Goal: Information Seeking & Learning: Stay updated

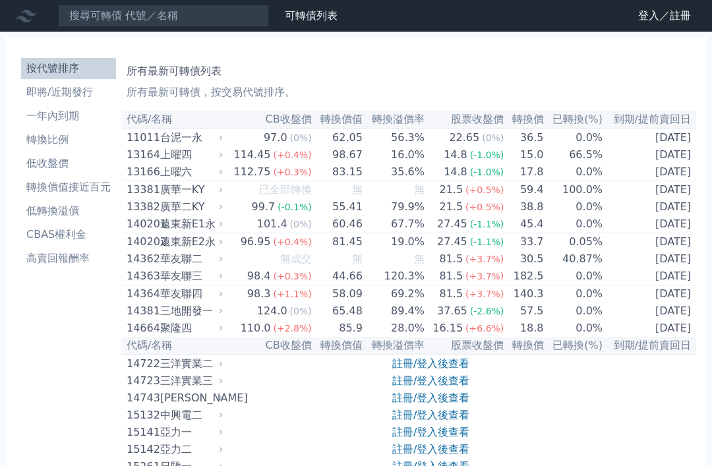
click at [49, 90] on li "即將/近期發行" at bounding box center [68, 92] width 95 height 16
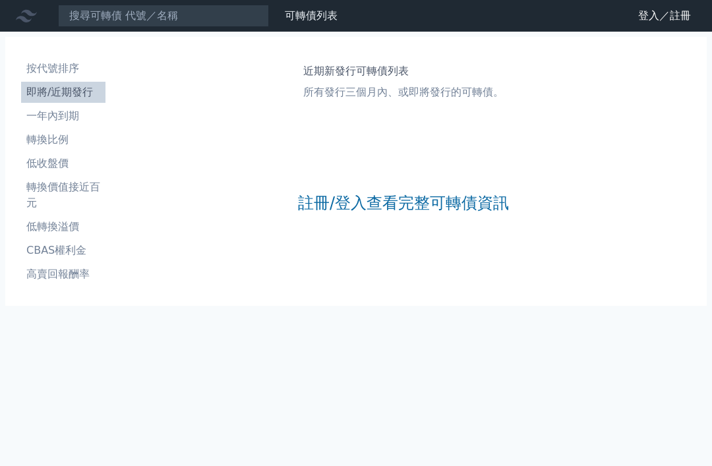
click at [454, 193] on link "註冊/登入查看完整可轉債資訊" at bounding box center [403, 203] width 211 height 21
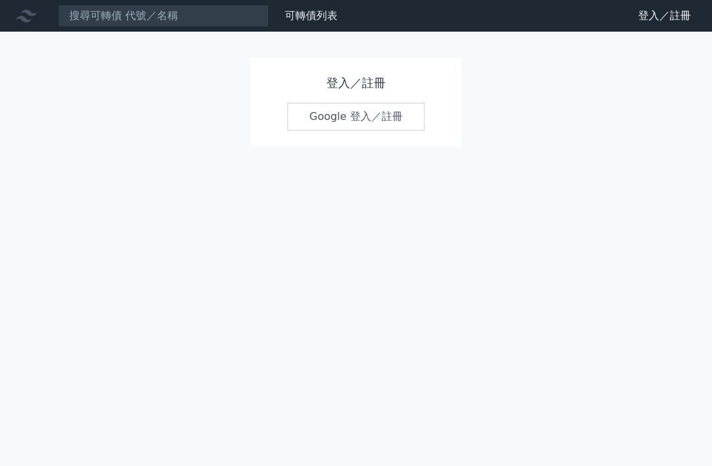
click at [363, 80] on h1 "登入／註冊" at bounding box center [356, 83] width 137 height 18
click at [371, 115] on link "Google 登入／註冊" at bounding box center [356, 117] width 137 height 28
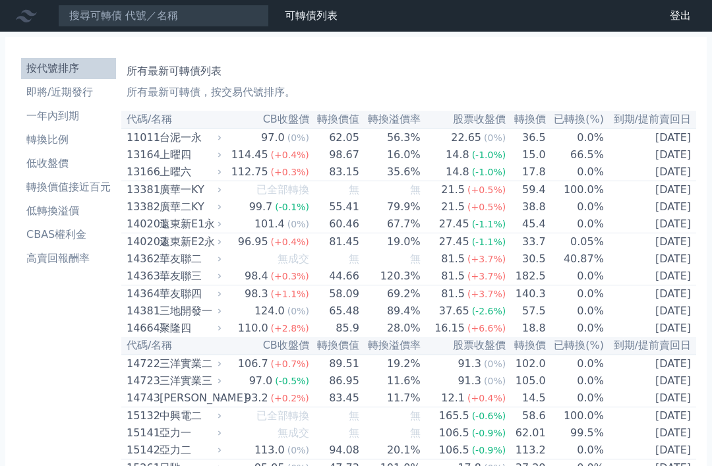
click at [55, 92] on li "即將/近期發行" at bounding box center [68, 92] width 95 height 16
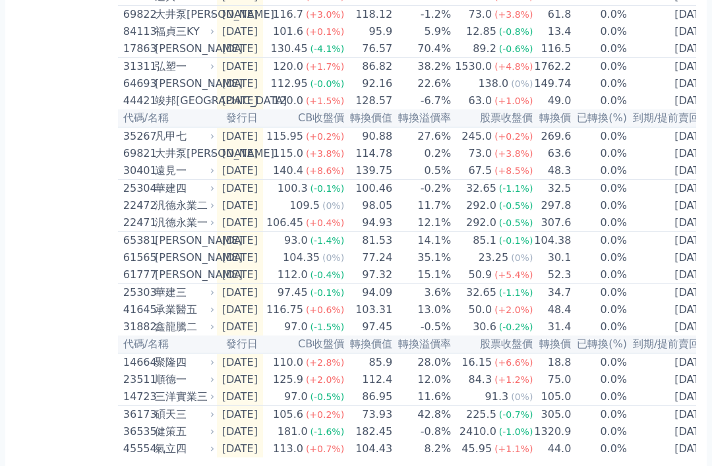
scroll to position [485, 0]
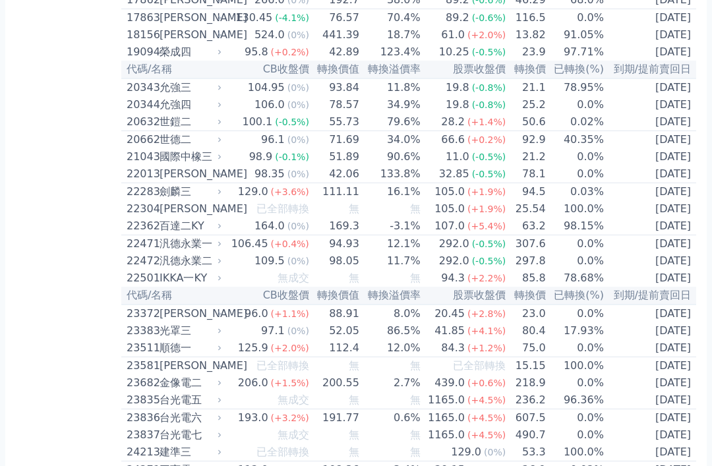
scroll to position [739, 0]
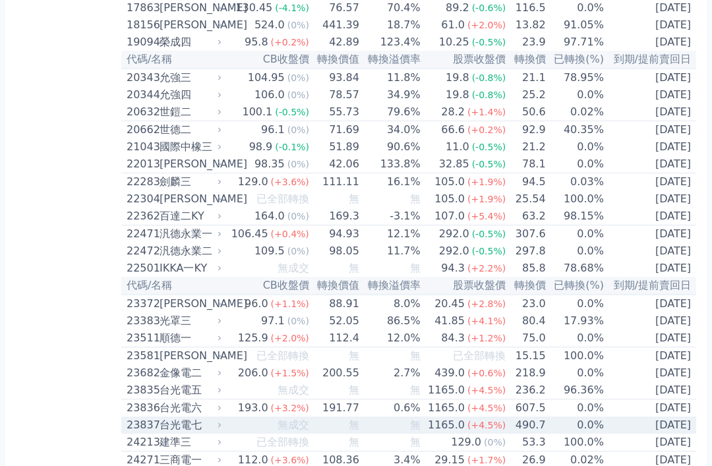
click at [337, 434] on td "無" at bounding box center [335, 425] width 50 height 17
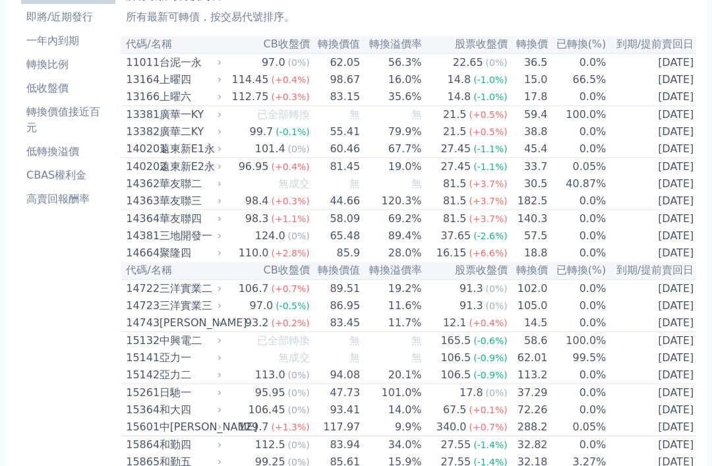
scroll to position [0, 0]
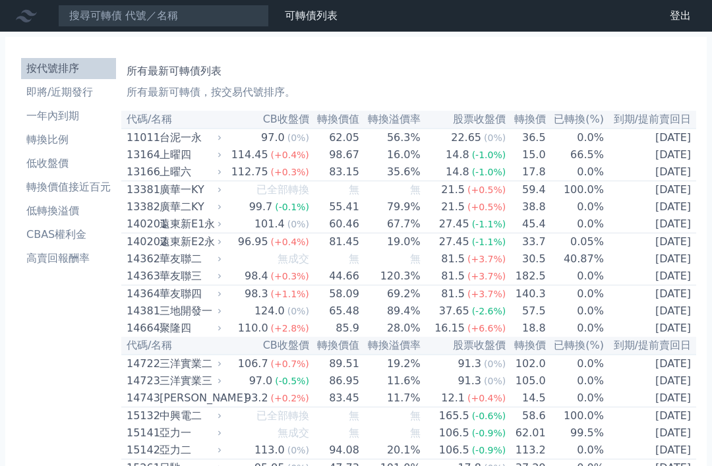
click at [64, 90] on li "即將/近期發行" at bounding box center [68, 92] width 95 height 16
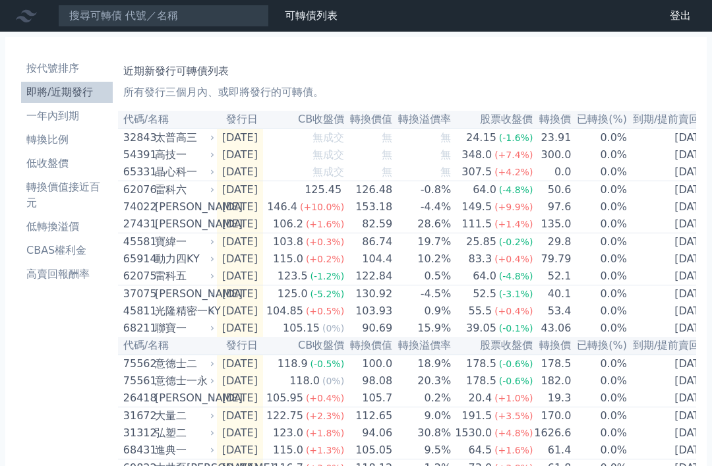
click at [47, 145] on li "轉換比例" at bounding box center [67, 140] width 92 height 16
